Goal: Navigation & Orientation: Find specific page/section

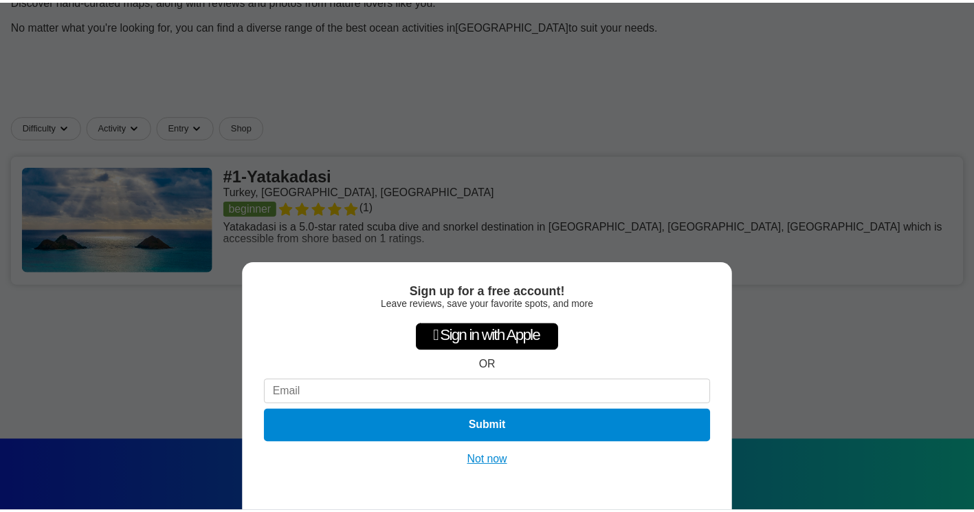
scroll to position [206, 0]
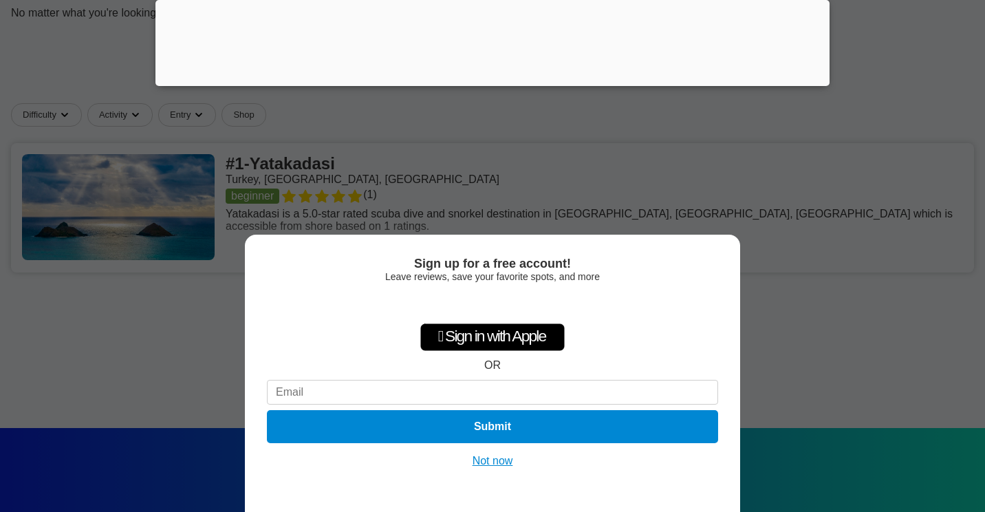
click at [481, 460] on button "Not now" at bounding box center [492, 461] width 49 height 14
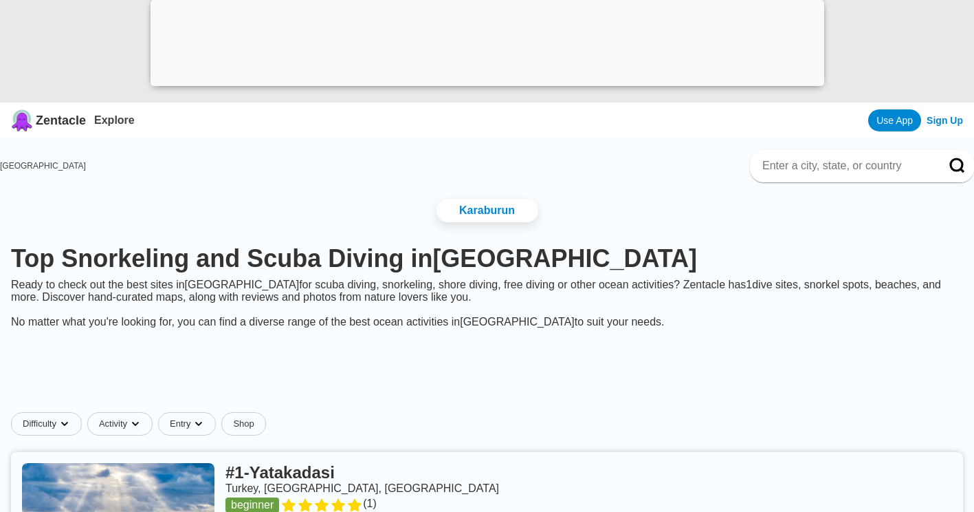
scroll to position [0, 0]
click at [316, 492] on link at bounding box center [487, 516] width 952 height 129
